Goal: Transaction & Acquisition: Book appointment/travel/reservation

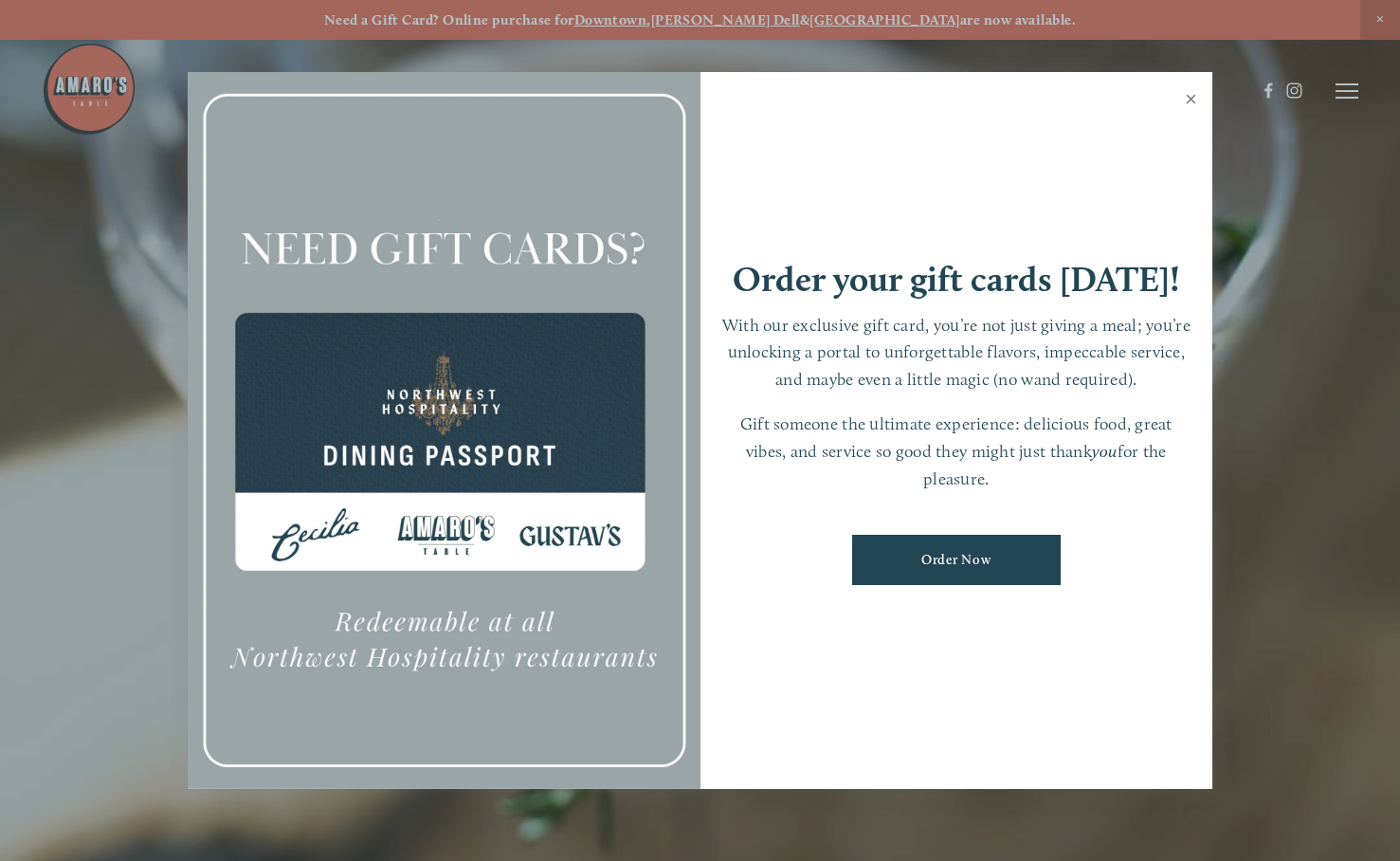
click at [1190, 102] on link "Close" at bounding box center [1192, 101] width 37 height 53
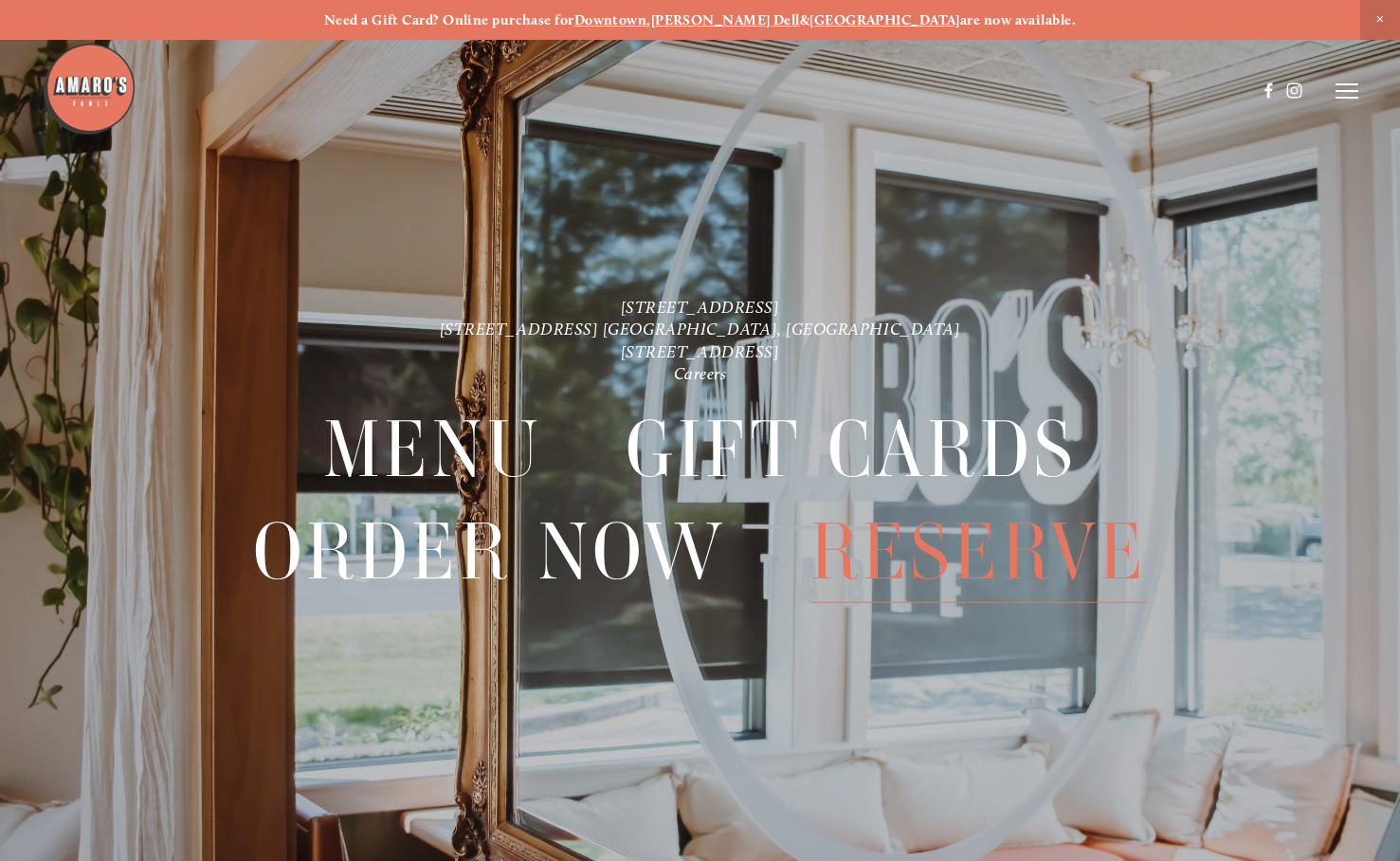
click at [917, 540] on span "Reserve" at bounding box center [979, 552] width 337 height 101
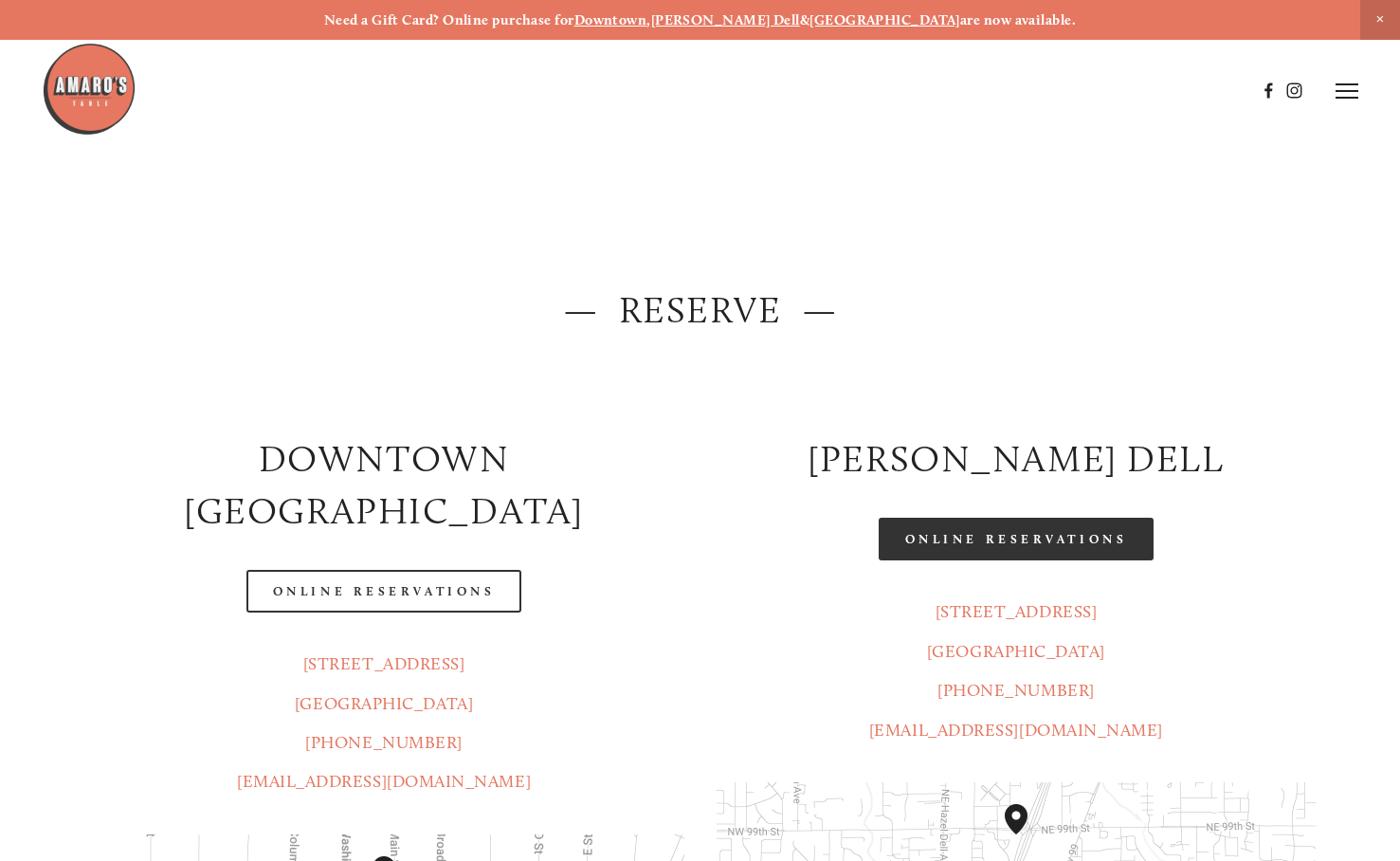
click at [978, 537] on link "Online Reservations" at bounding box center [1017, 539] width 275 height 42
